Goal: Transaction & Acquisition: Purchase product/service

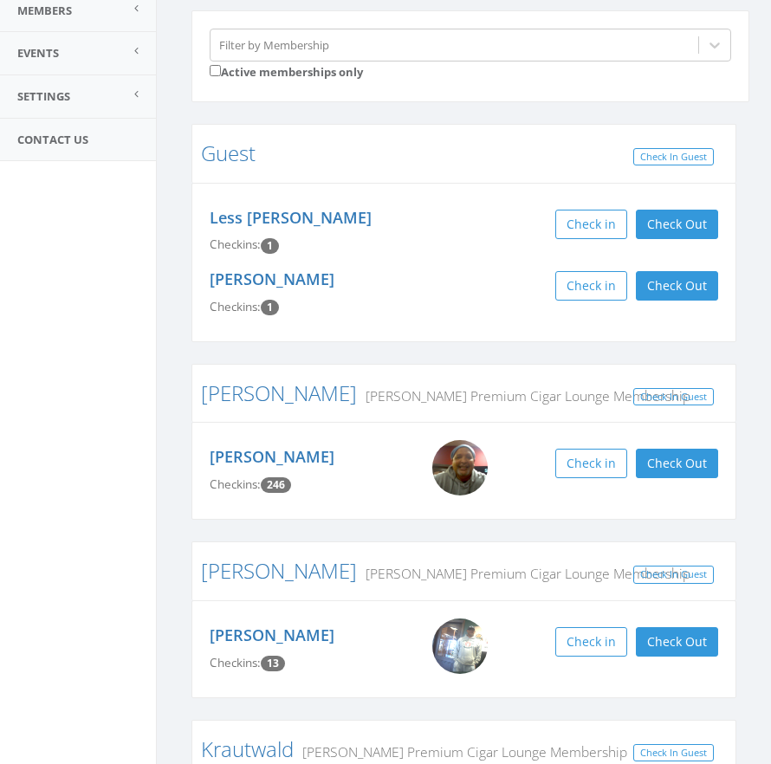
scroll to position [258, 0]
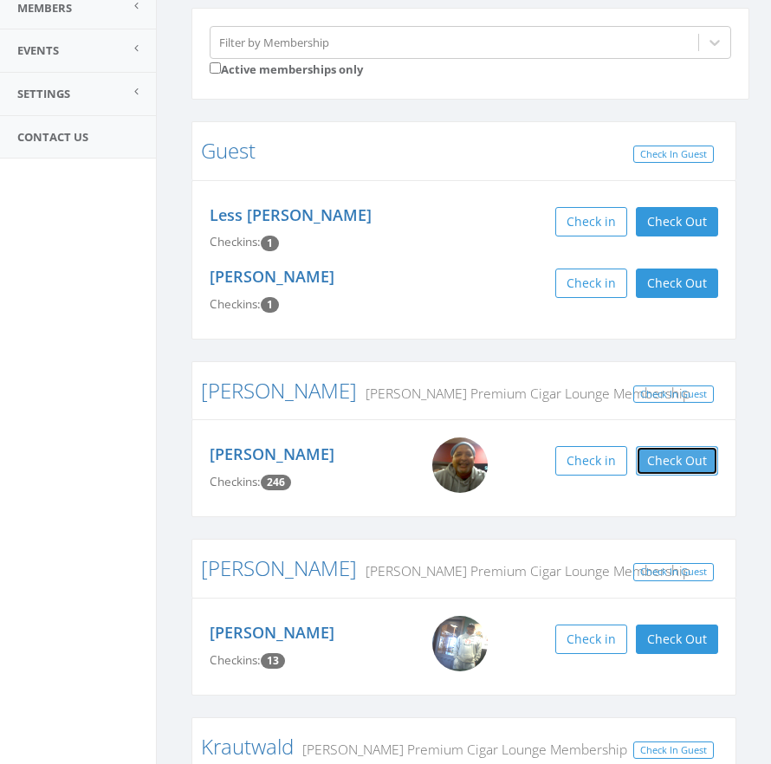
click at [680, 461] on button "Check Out" at bounding box center [677, 460] width 82 height 29
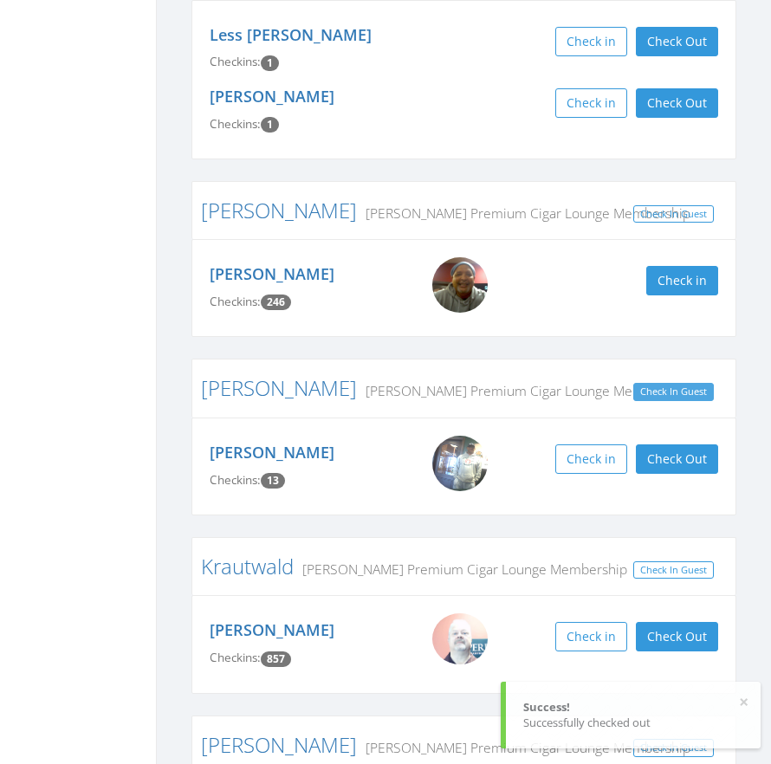
scroll to position [451, 0]
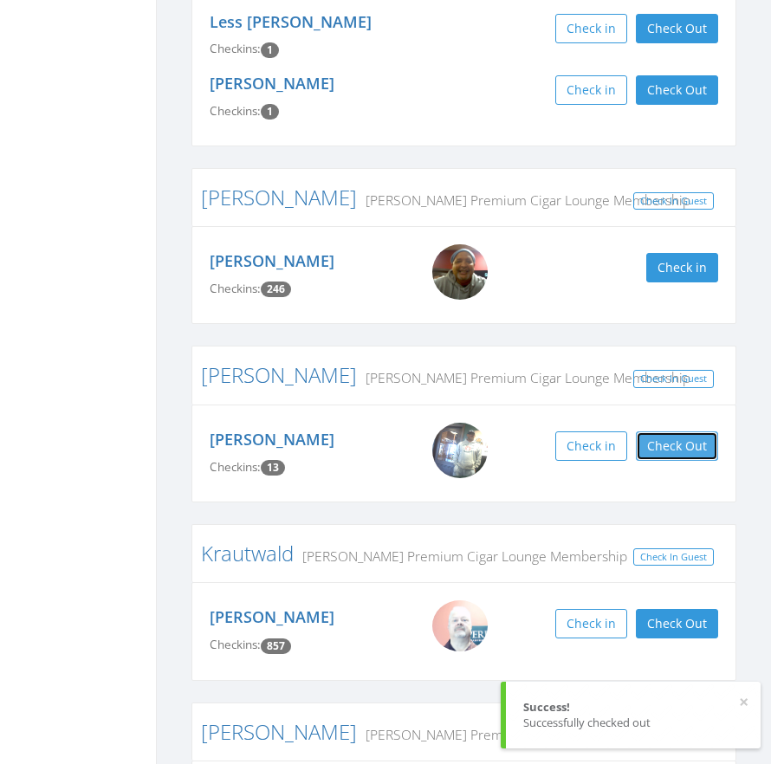
click at [683, 448] on button "Check Out" at bounding box center [677, 445] width 82 height 29
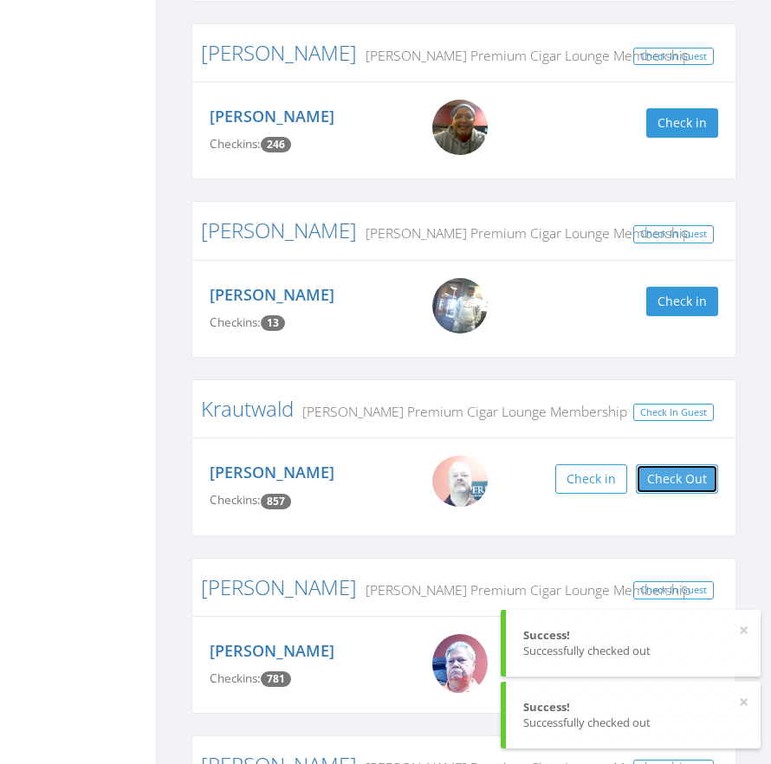
click at [676, 482] on button "Check Out" at bounding box center [677, 478] width 82 height 29
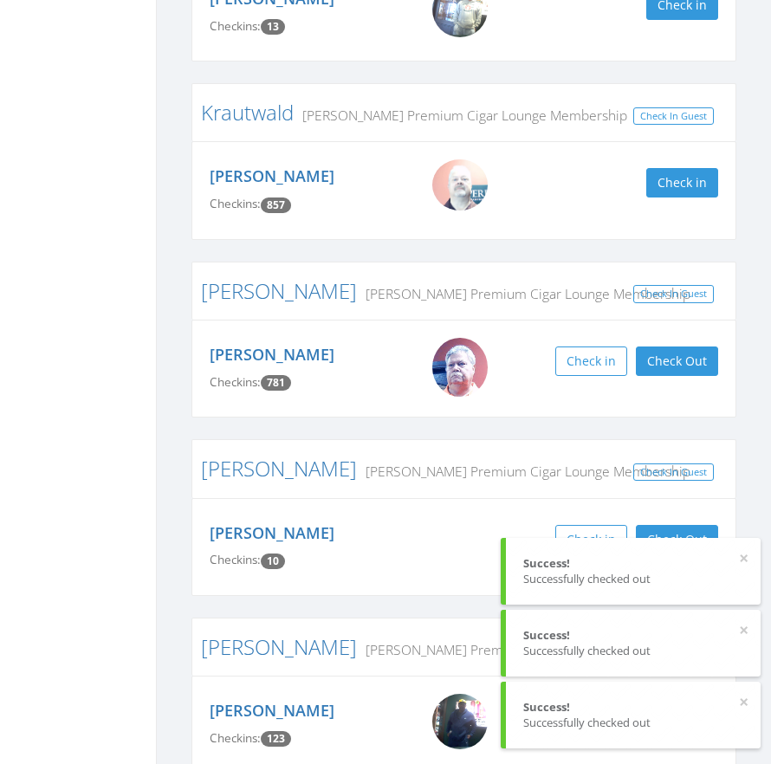
scroll to position [899, 0]
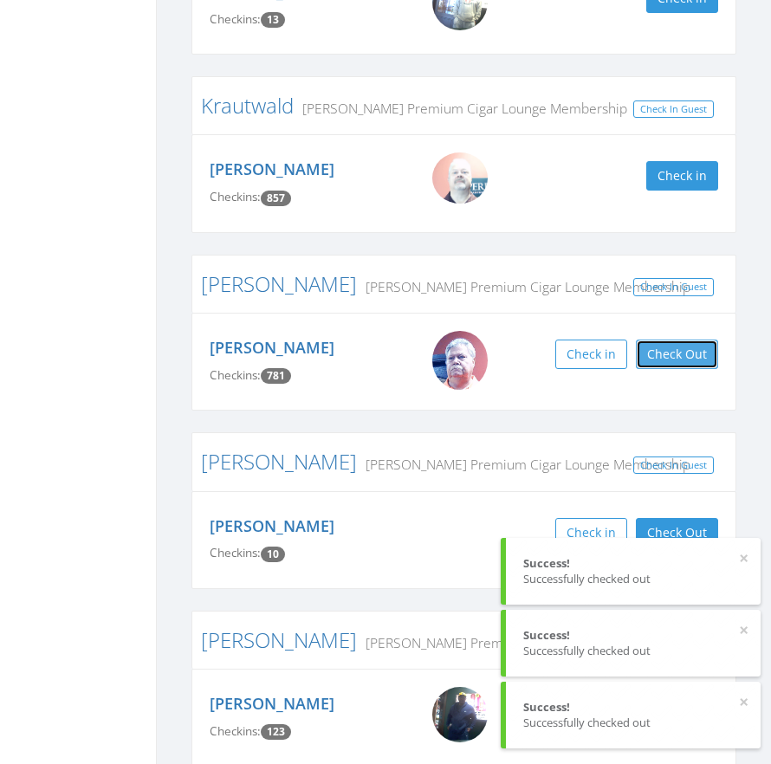
click at [684, 353] on button "Check Out" at bounding box center [677, 354] width 82 height 29
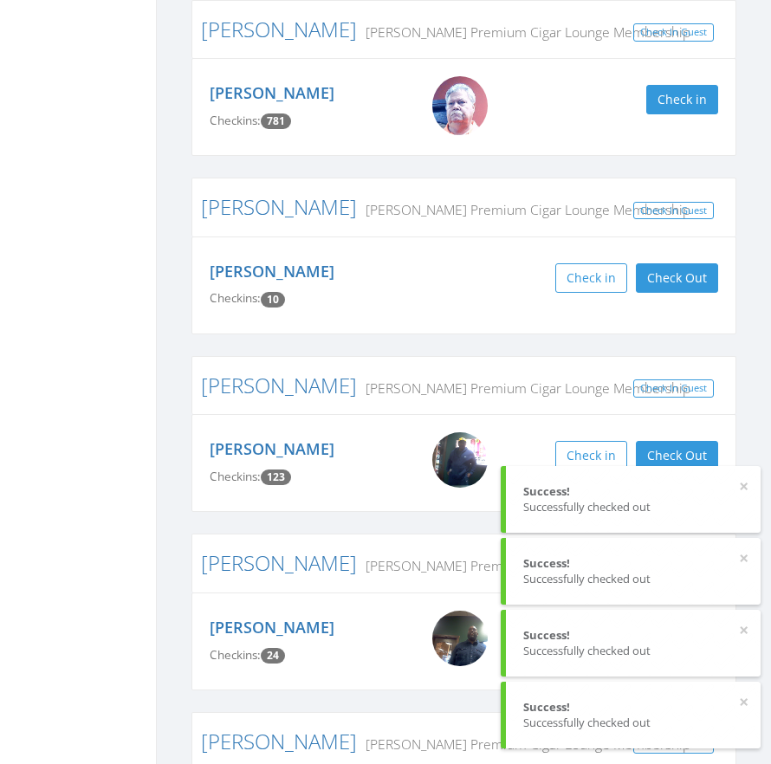
scroll to position [1167, 0]
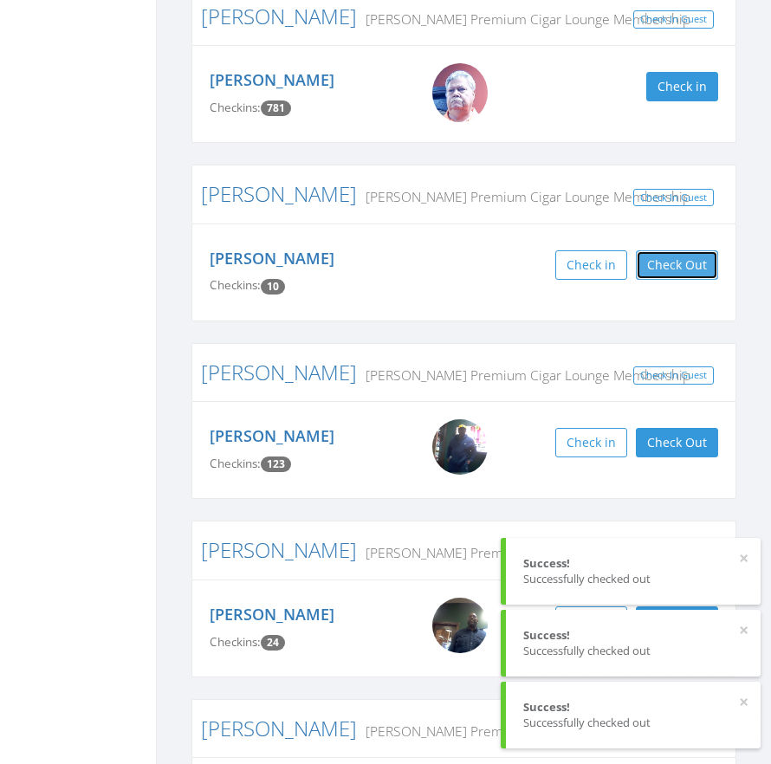
click at [670, 269] on button "Check Out" at bounding box center [677, 264] width 82 height 29
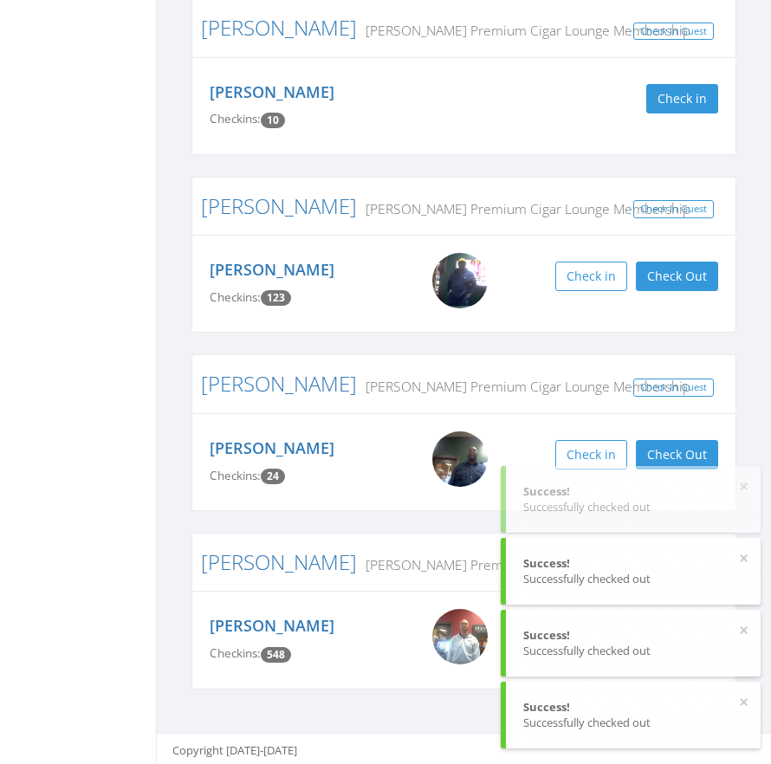
scroll to position [1336, 0]
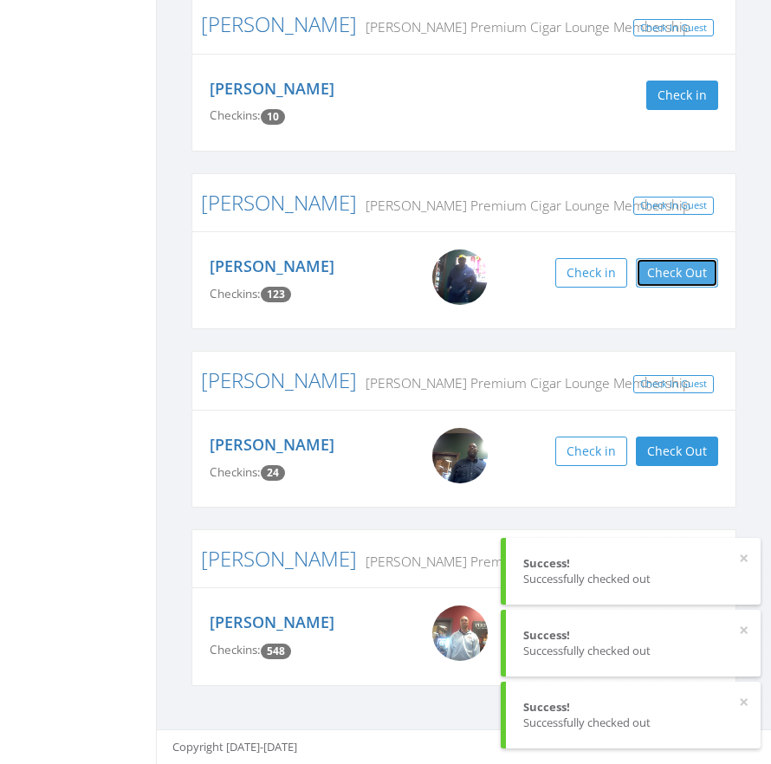
click at [693, 276] on button "Check Out" at bounding box center [677, 272] width 82 height 29
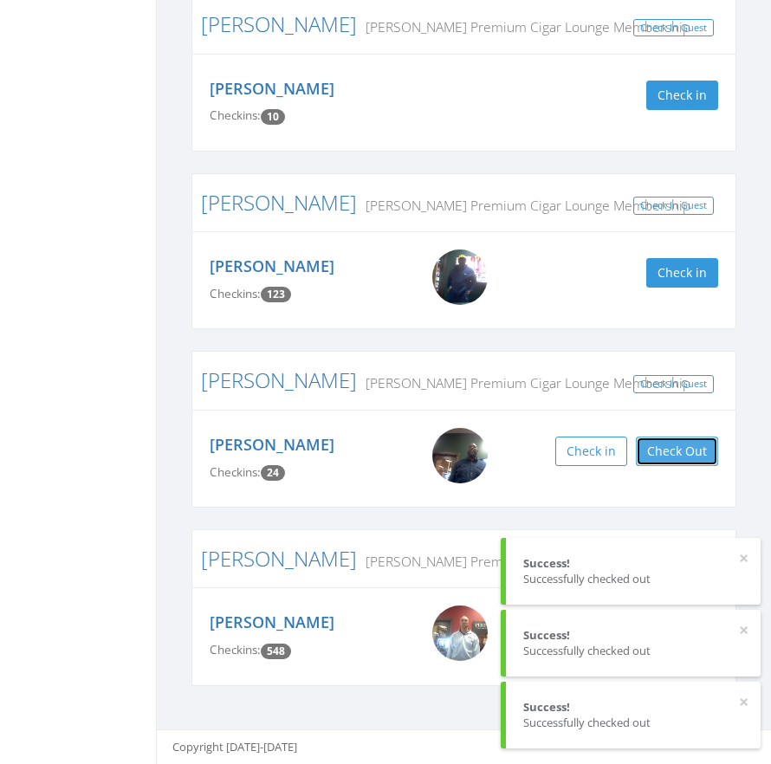
click at [668, 450] on button "Check Out" at bounding box center [677, 451] width 82 height 29
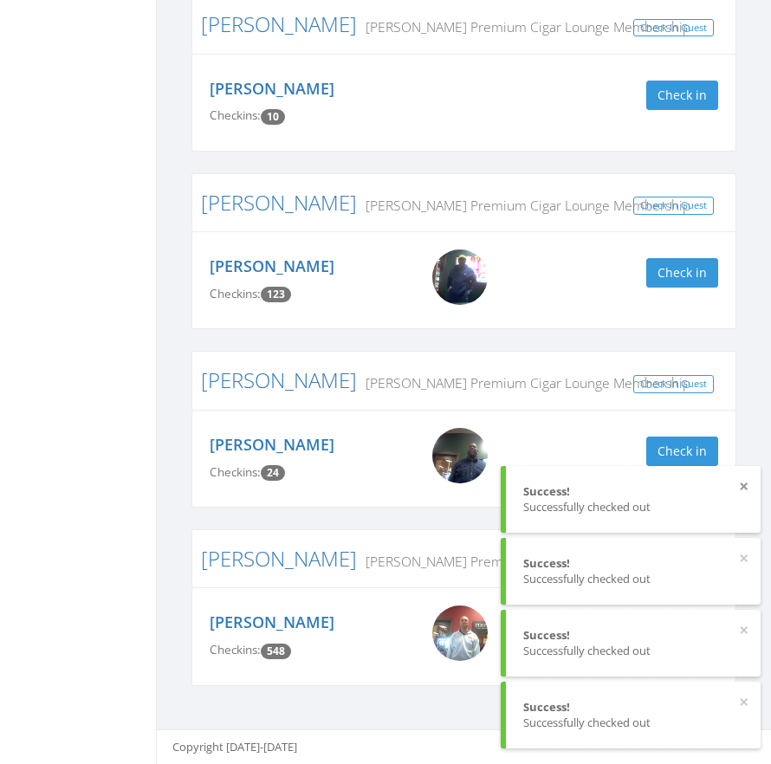
click at [744, 479] on button "×" at bounding box center [744, 486] width 10 height 17
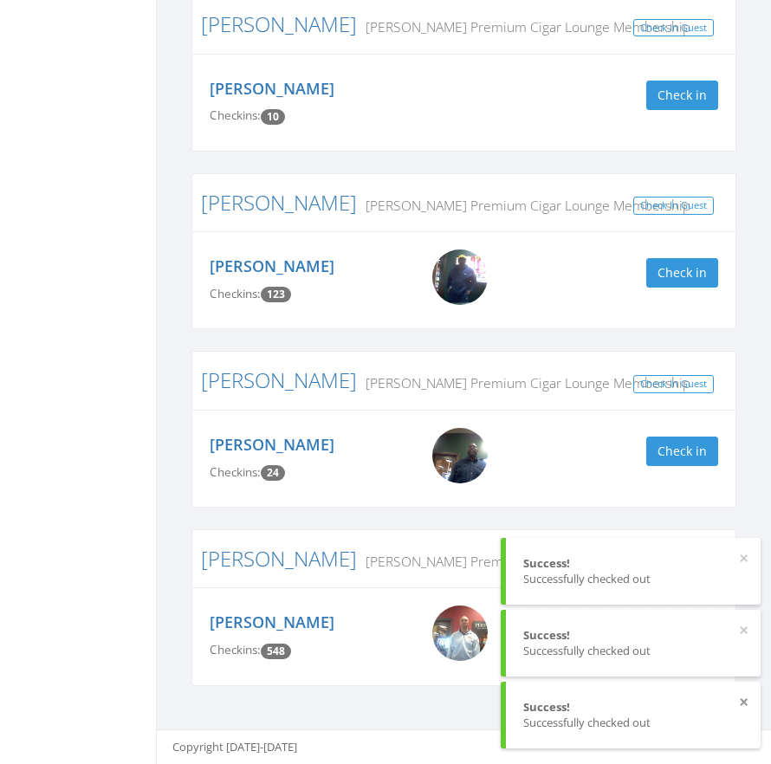
click at [746, 707] on button "×" at bounding box center [744, 702] width 10 height 17
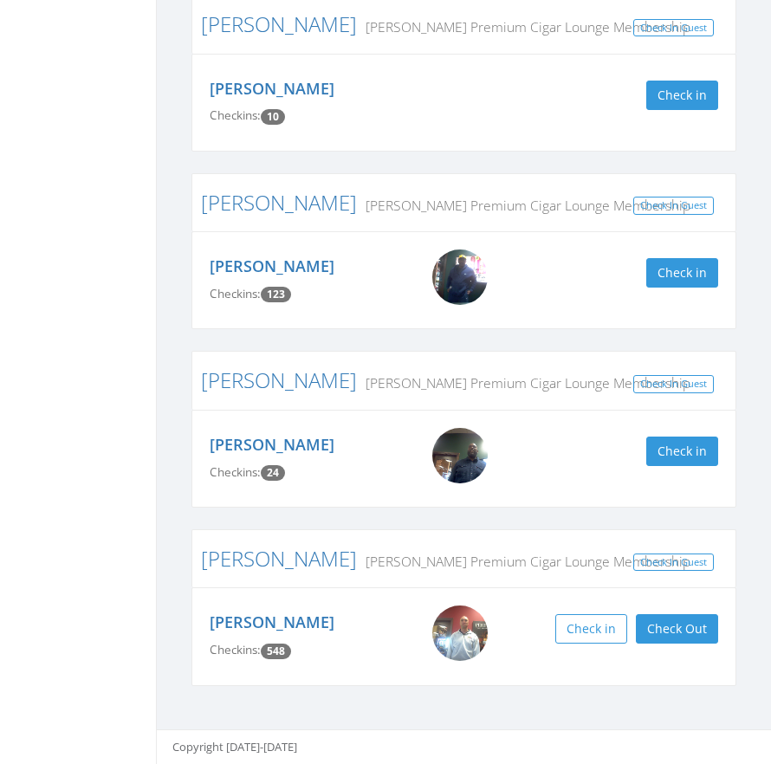
click at [698, 637] on button "Check Out" at bounding box center [677, 628] width 82 height 29
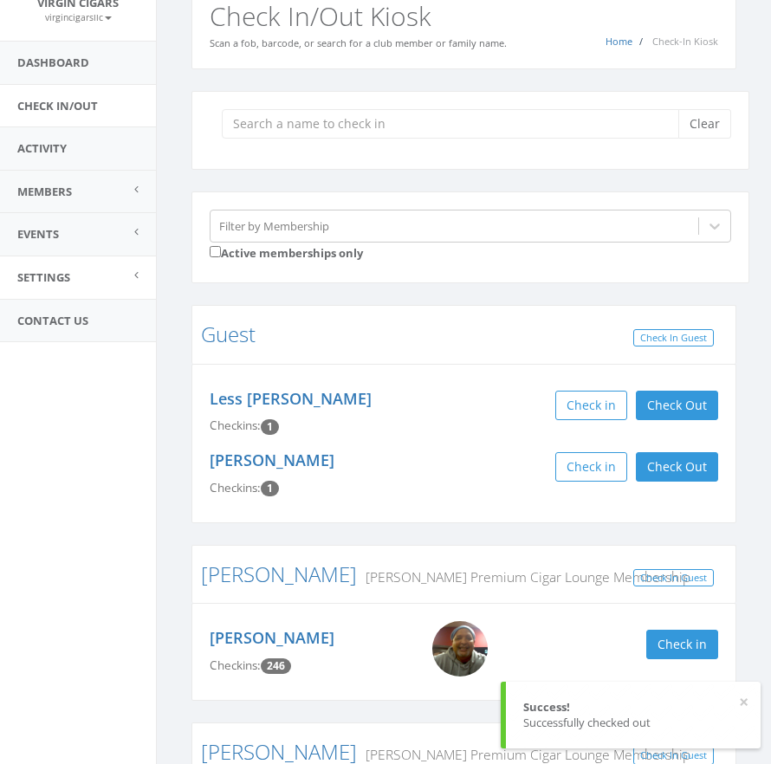
scroll to position [0, 0]
